Goal: Check status

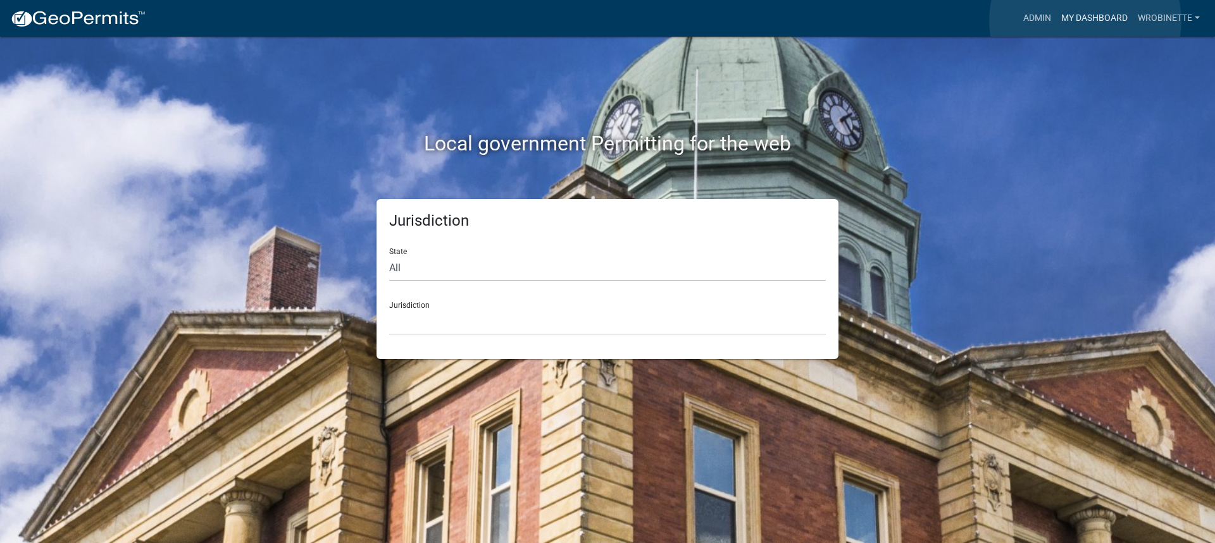
click at [1085, 21] on link "My Dashboard" at bounding box center [1094, 18] width 77 height 24
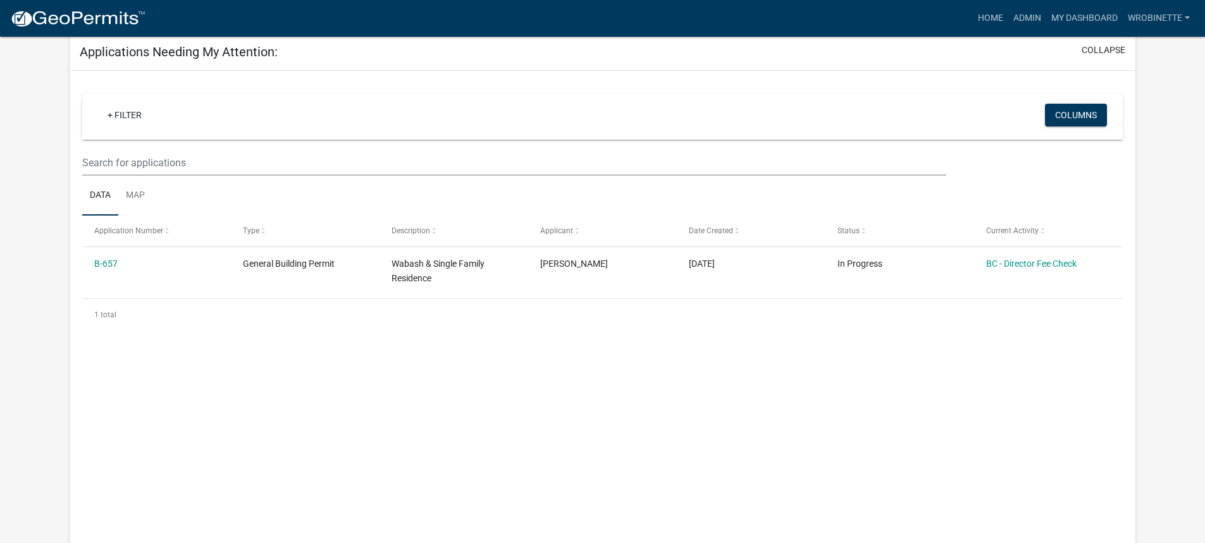
scroll to position [171, 0]
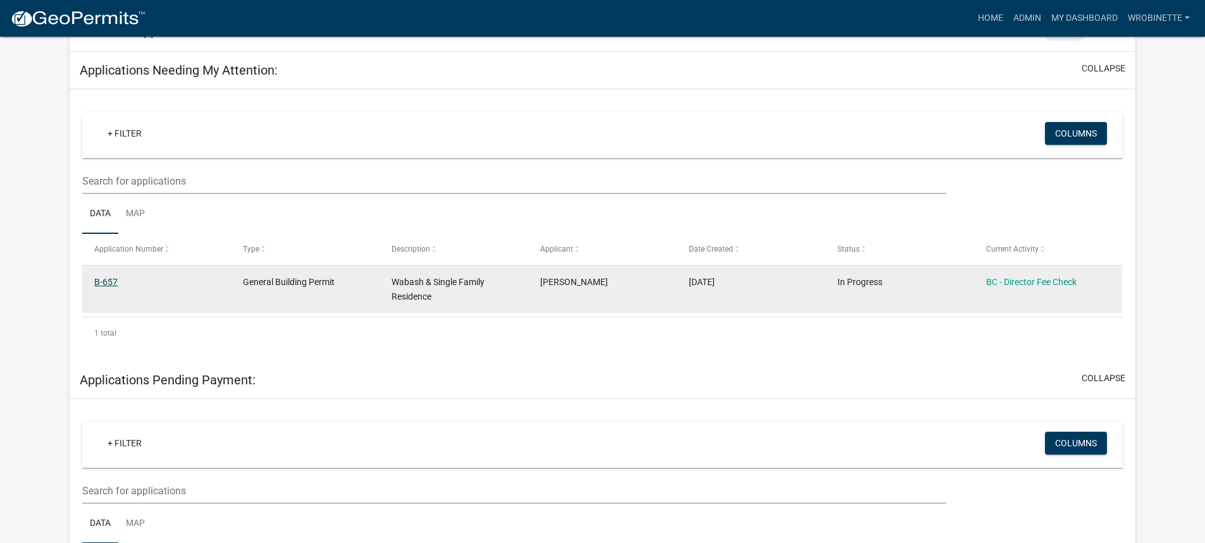
click at [113, 280] on link "B-657" at bounding box center [105, 282] width 23 height 10
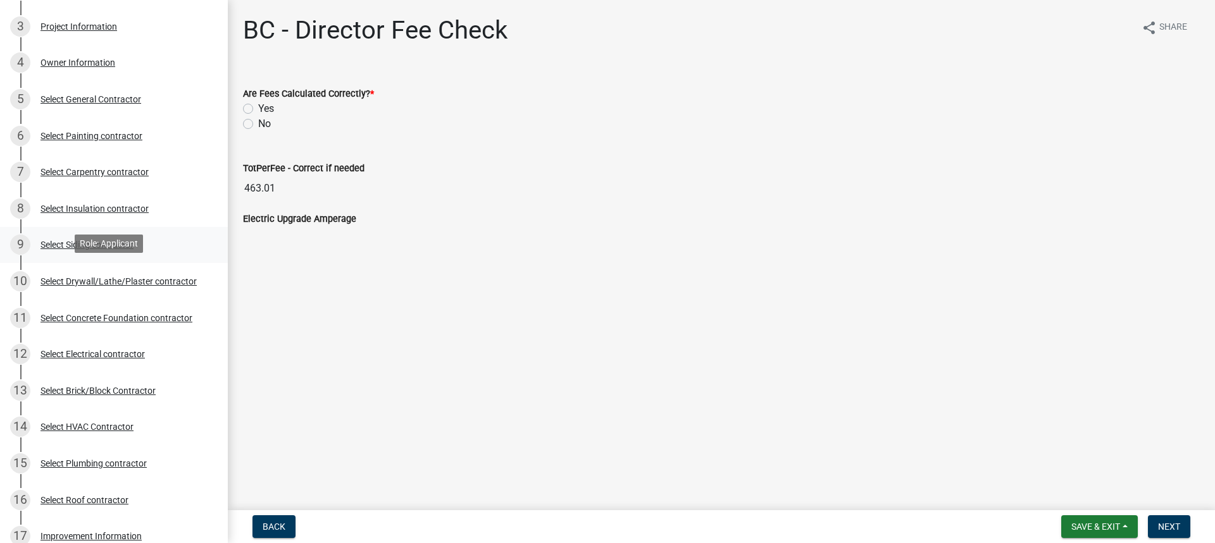
scroll to position [127, 0]
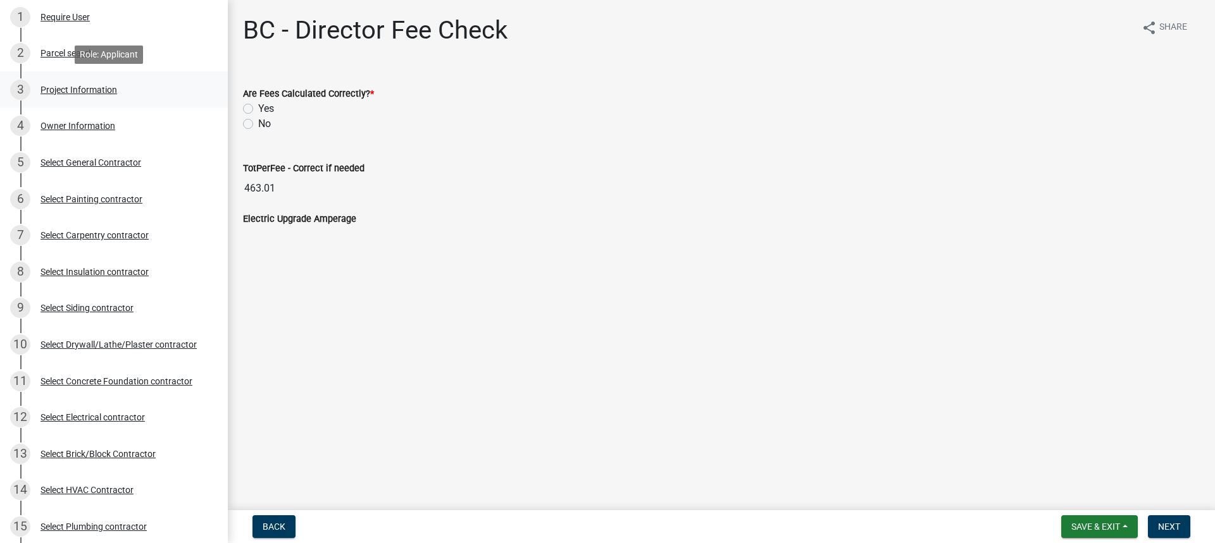
click at [75, 85] on div "Project Information" at bounding box center [78, 89] width 77 height 9
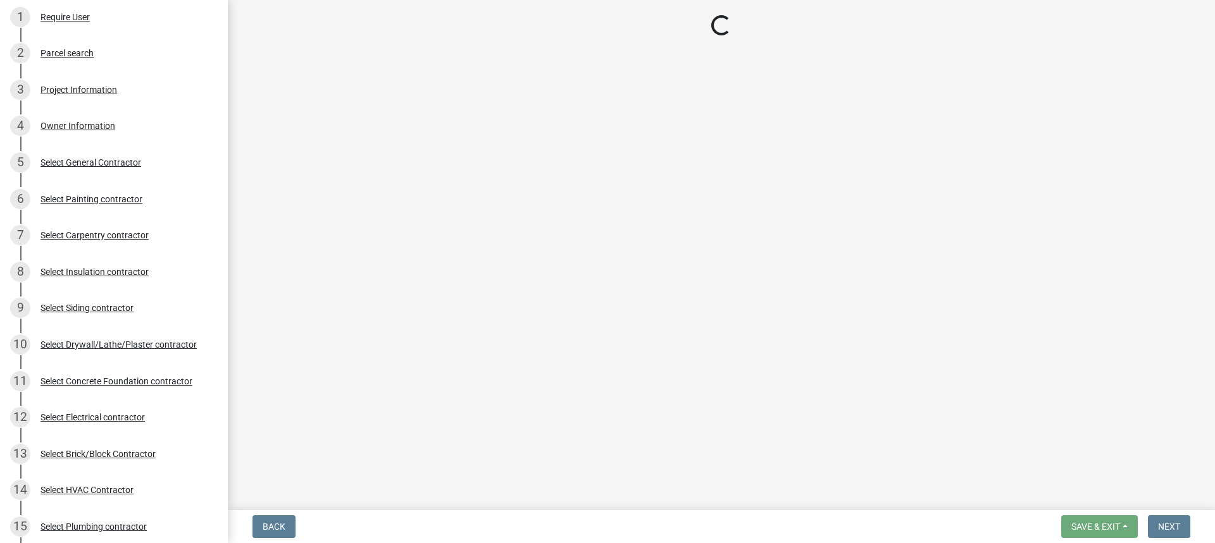
select select "f62e9ec7-2ce1-40c9-9d70-ac6e7ddc5d7c"
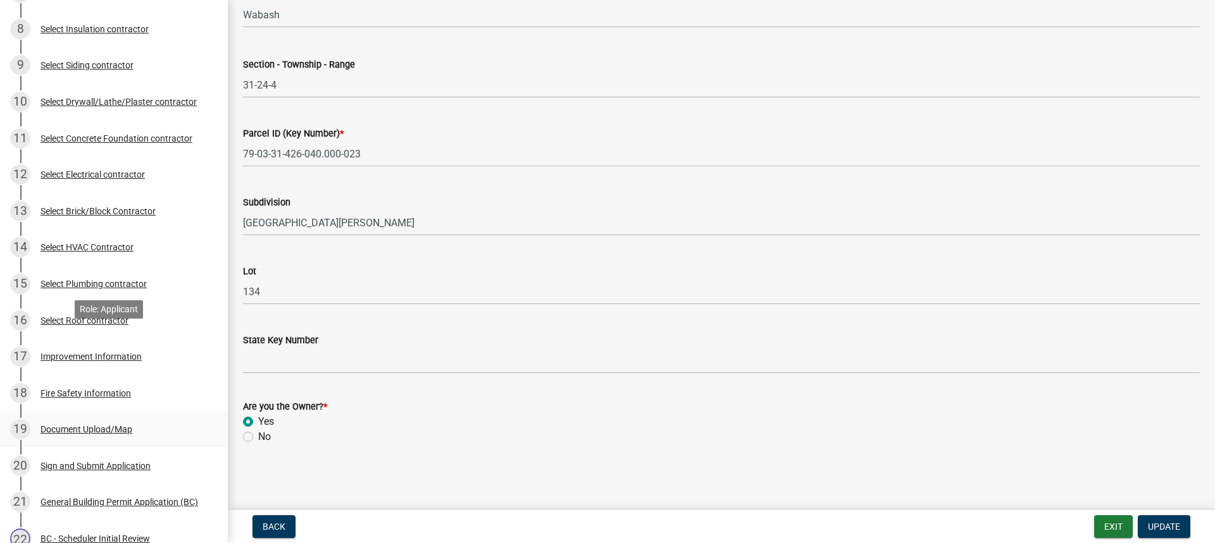
scroll to position [443, 0]
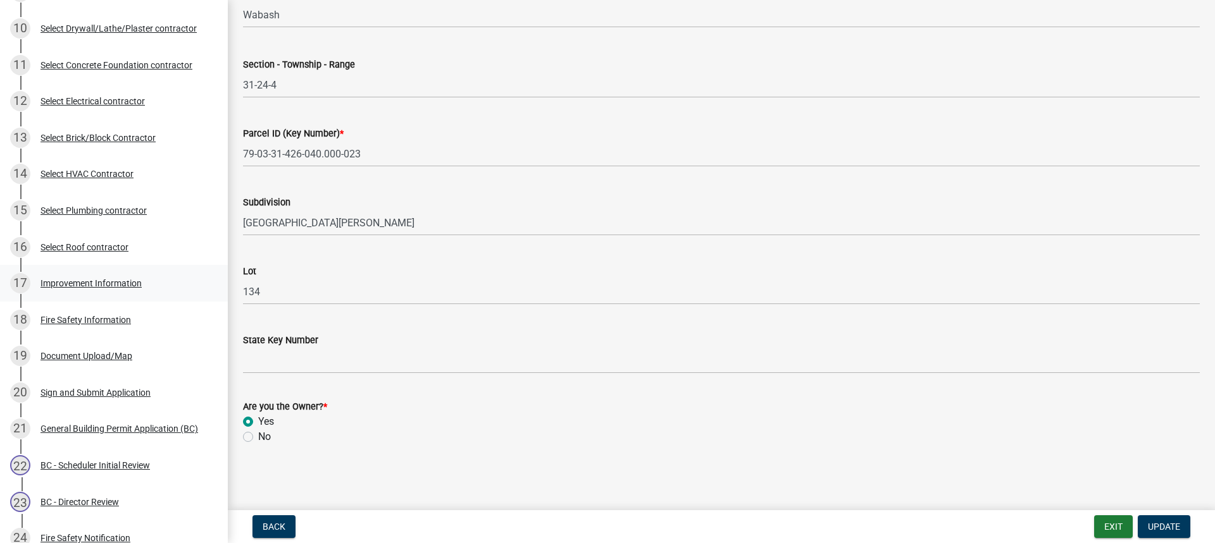
click at [87, 281] on div "Improvement Information" at bounding box center [90, 283] width 101 height 9
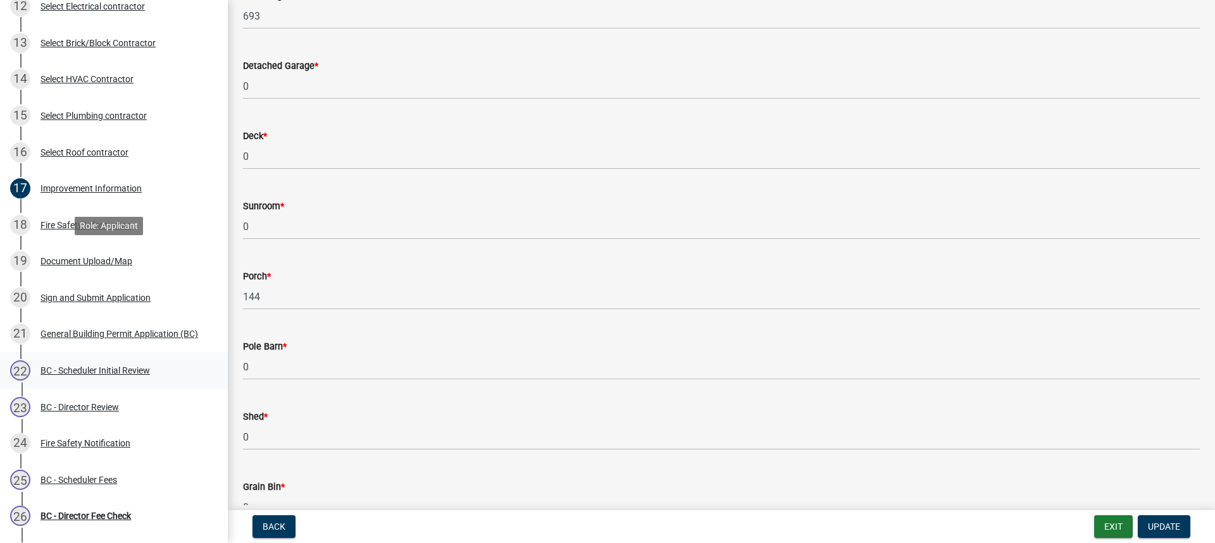
scroll to position [683, 0]
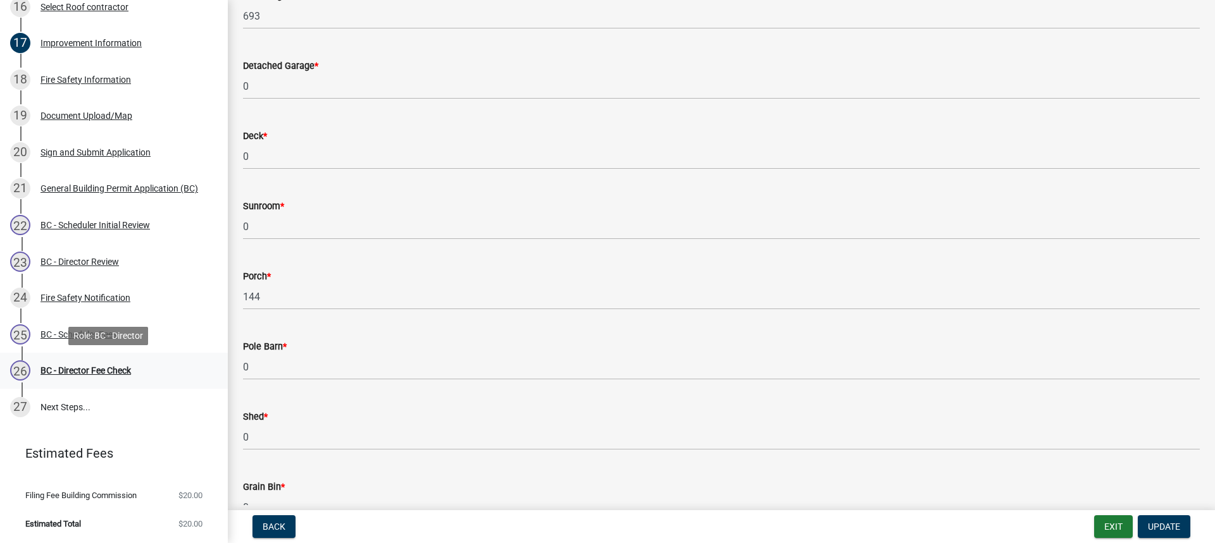
click at [97, 367] on div "BC - Director Fee Check" at bounding box center [85, 370] width 90 height 9
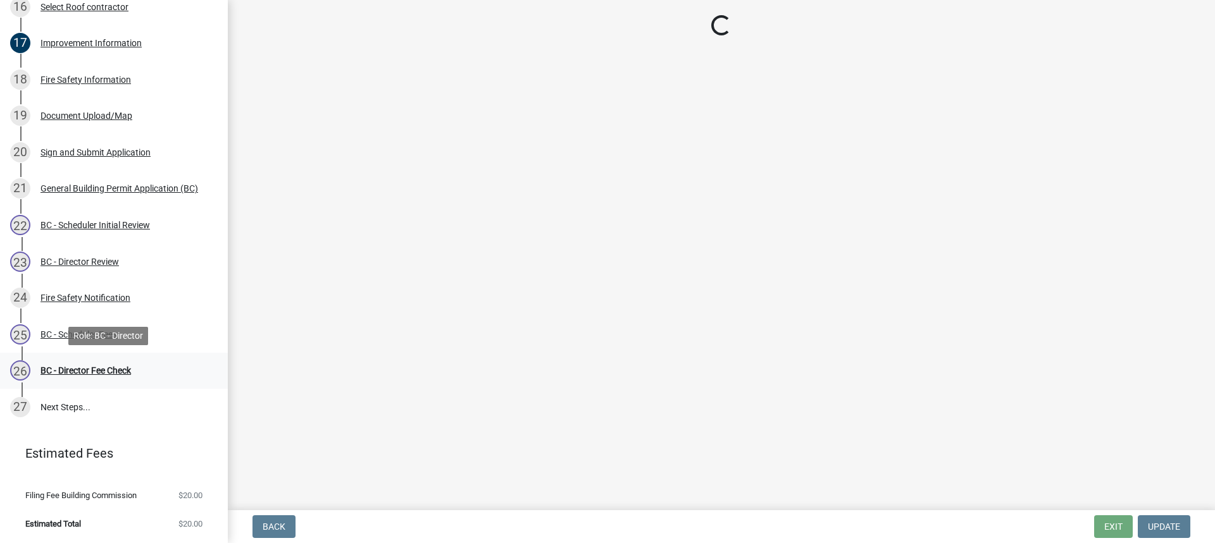
scroll to position [0, 0]
